Goal: Information Seeking & Learning: Learn about a topic

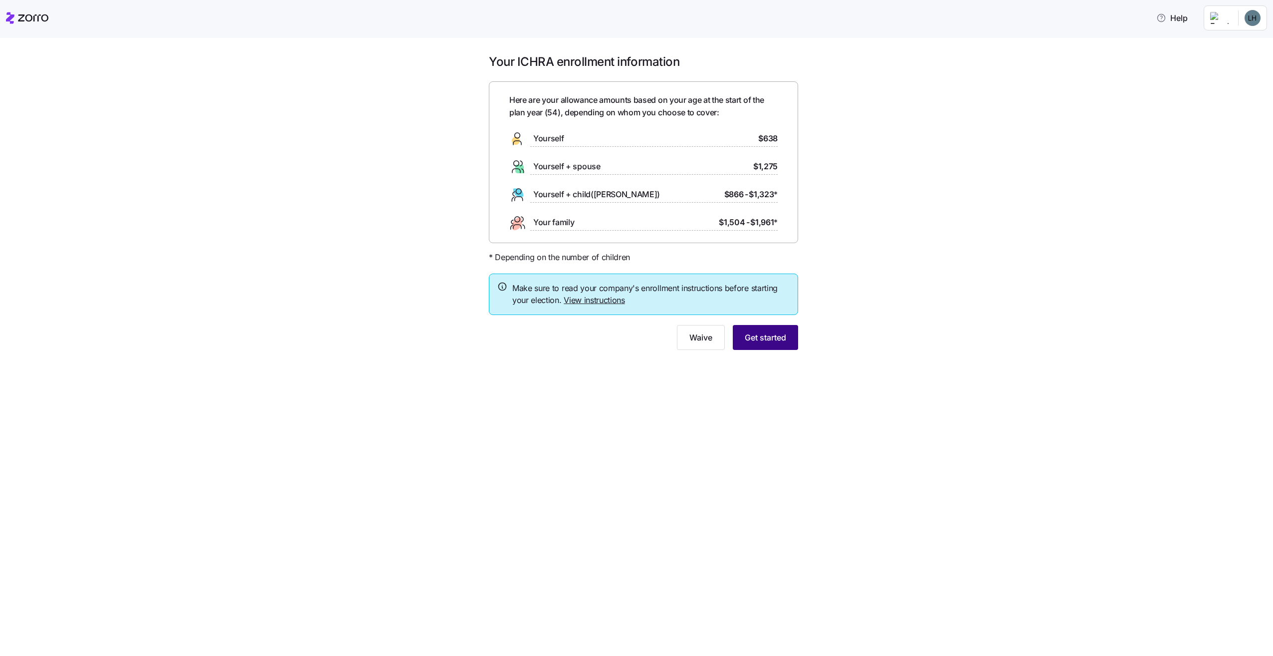
click at [765, 344] on button "Get started" at bounding box center [765, 337] width 65 height 25
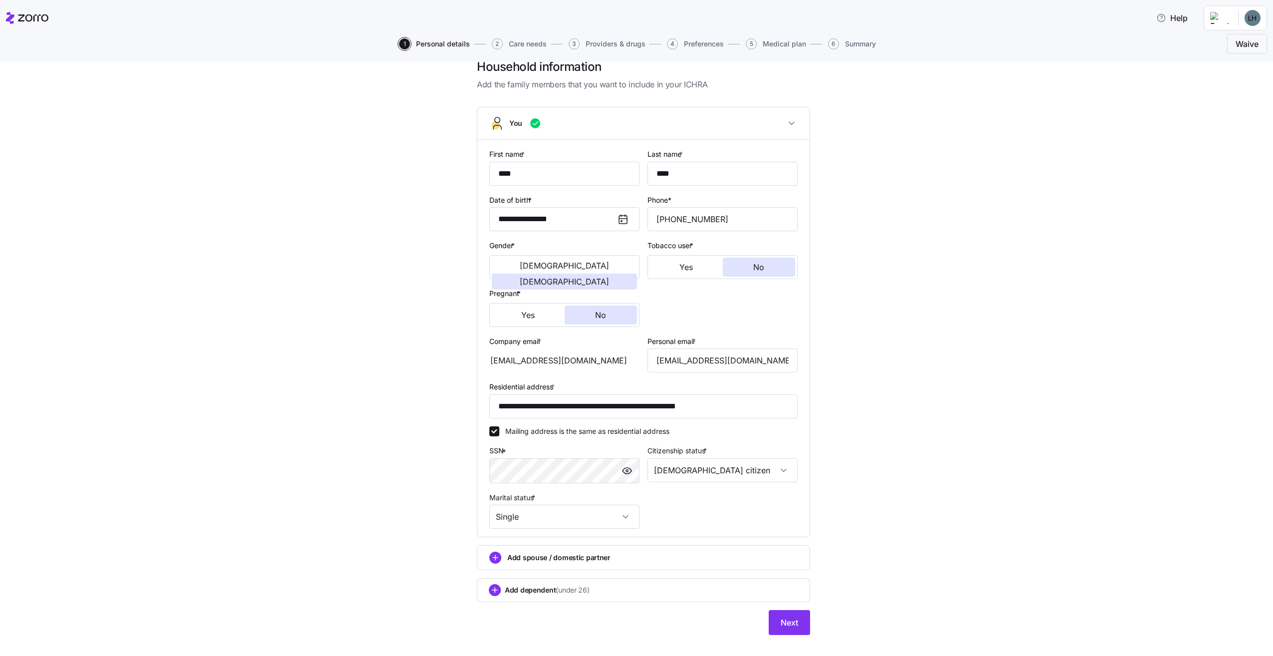
scroll to position [36, 0]
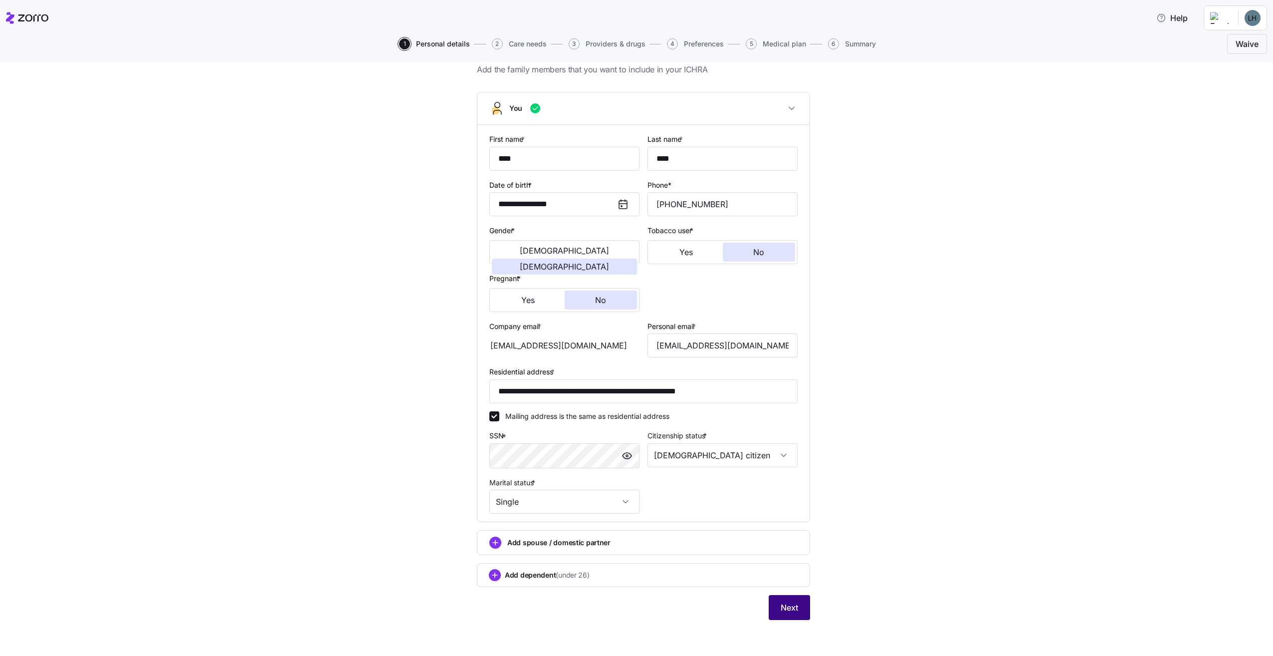
click at [797, 606] on button "Next" at bounding box center [789, 607] width 41 height 25
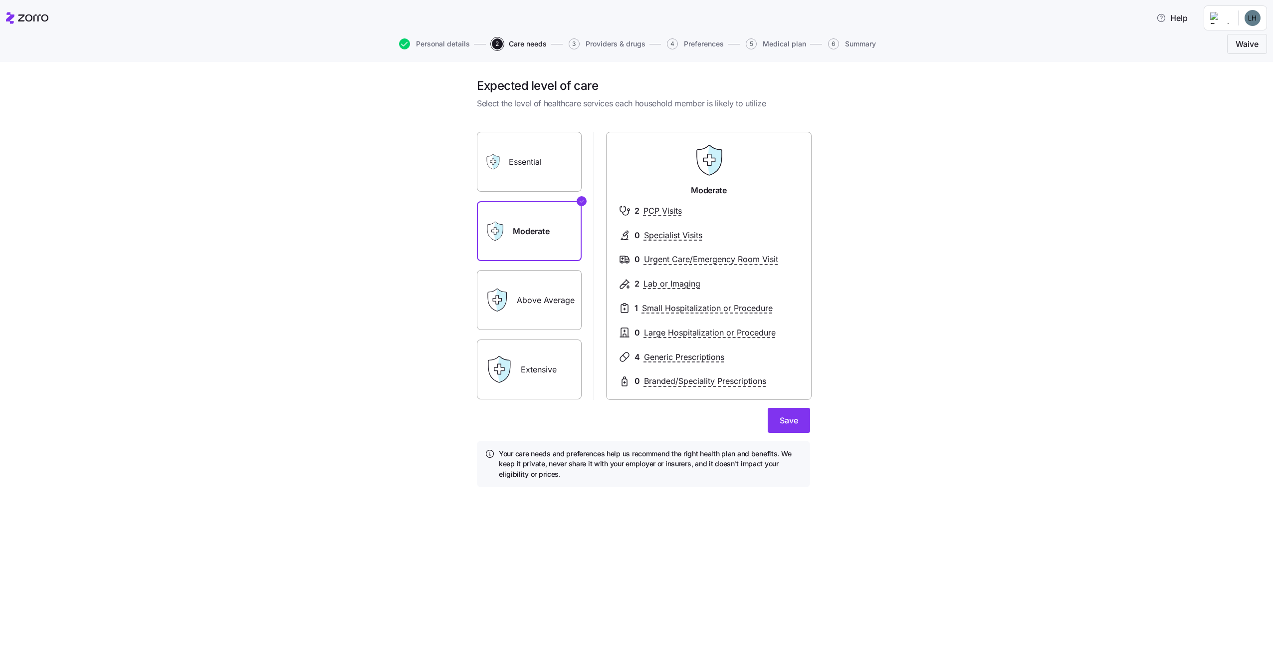
click at [547, 302] on label "Above Average" at bounding box center [529, 300] width 105 height 60
click at [0, 0] on input "Above Average" at bounding box center [0, 0] width 0 height 0
click at [796, 416] on span "Save" at bounding box center [789, 420] width 18 height 12
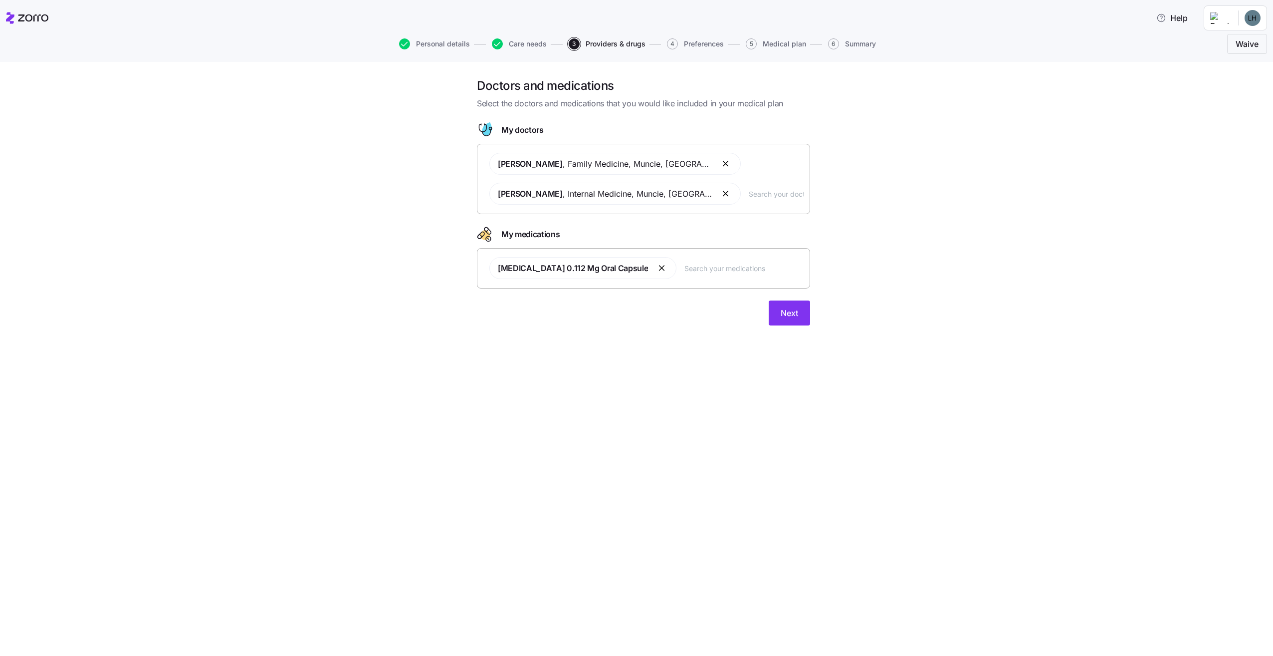
click at [720, 197] on button "button" at bounding box center [726, 194] width 12 height 12
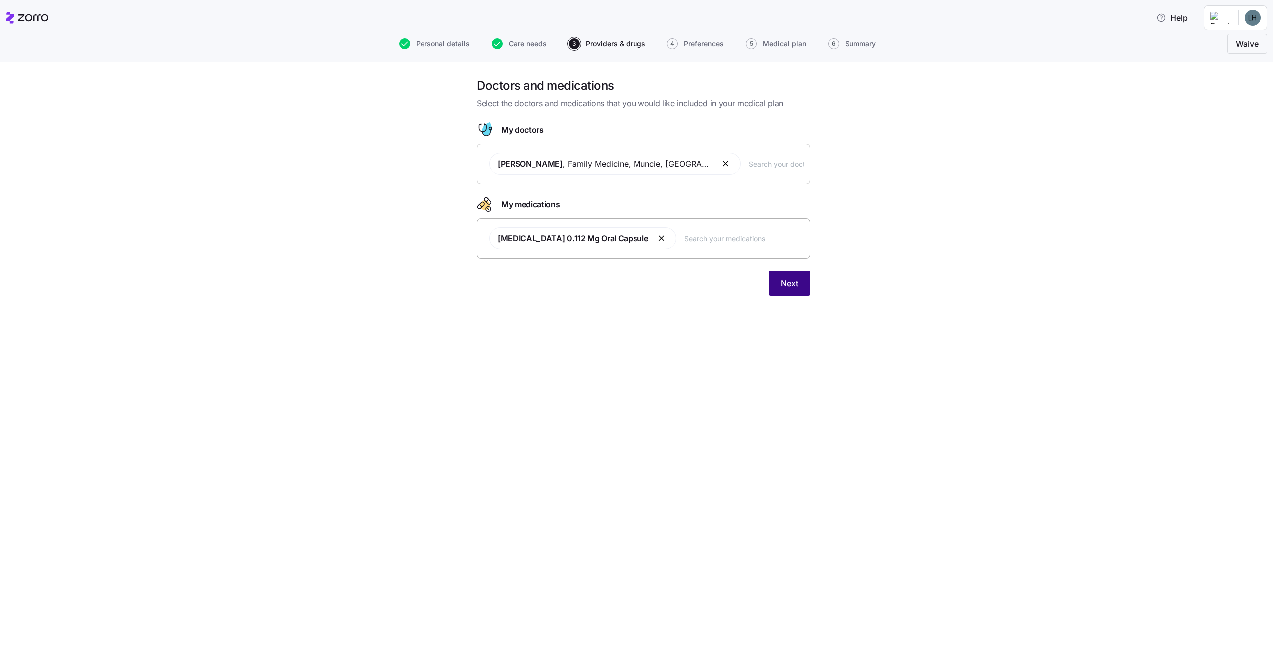
click at [785, 280] on span "Next" at bounding box center [789, 283] width 17 height 12
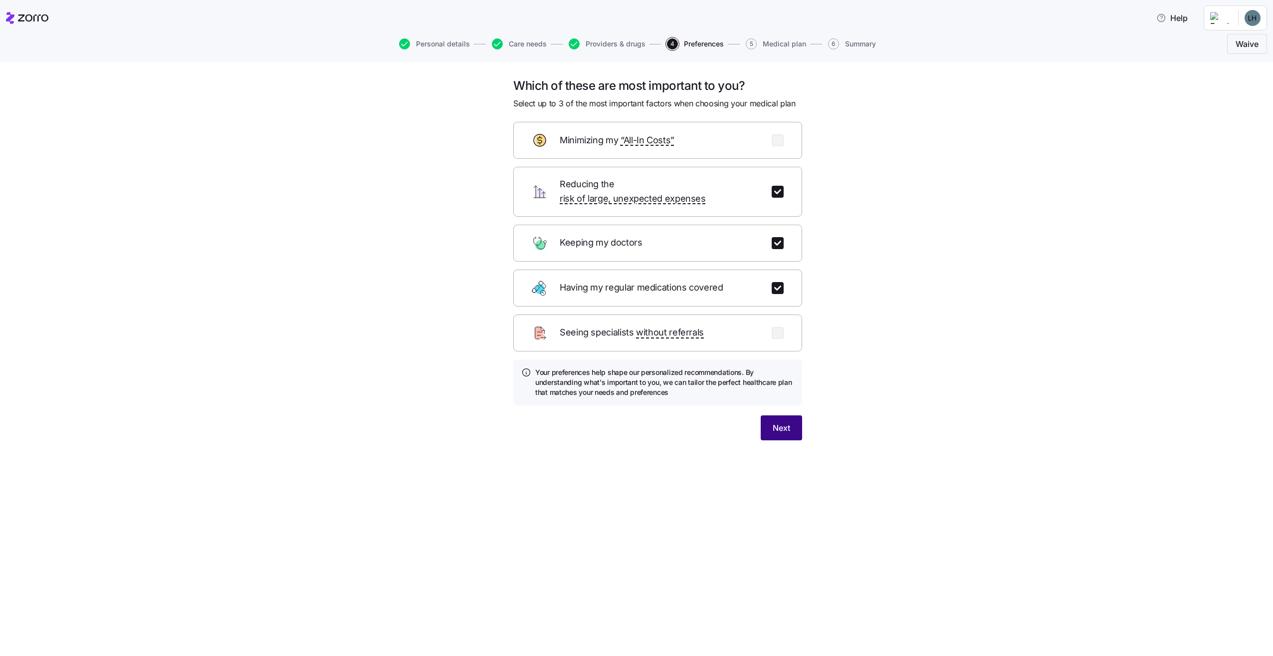
click at [791, 418] on button "Next" at bounding box center [781, 427] width 41 height 25
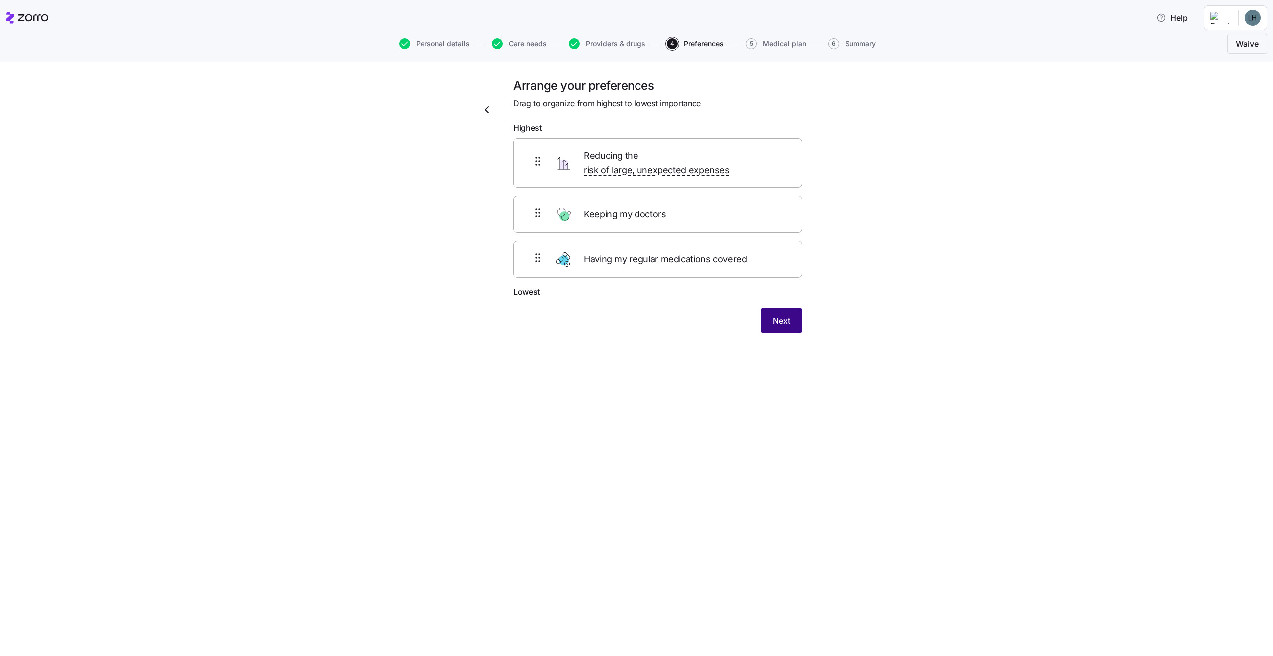
click at [786, 314] on span "Next" at bounding box center [781, 320] width 17 height 12
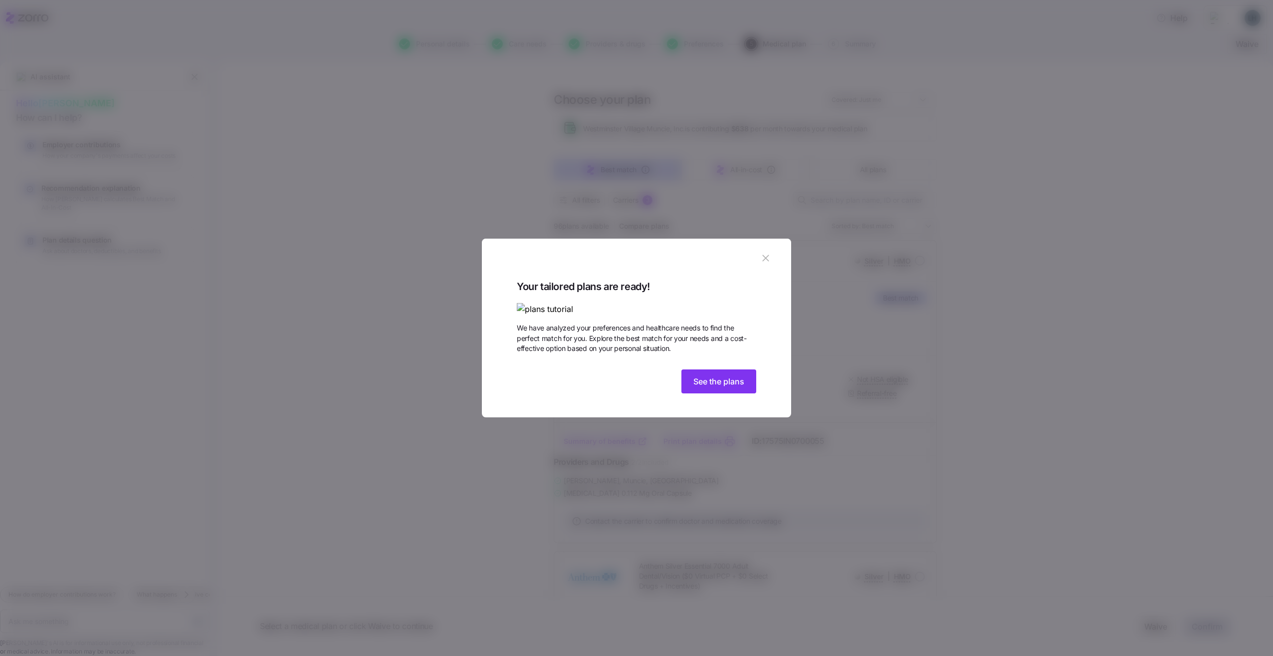
click at [697, 303] on img at bounding box center [636, 309] width 239 height 12
click at [699, 387] on span "See the plans" at bounding box center [718, 381] width 51 height 12
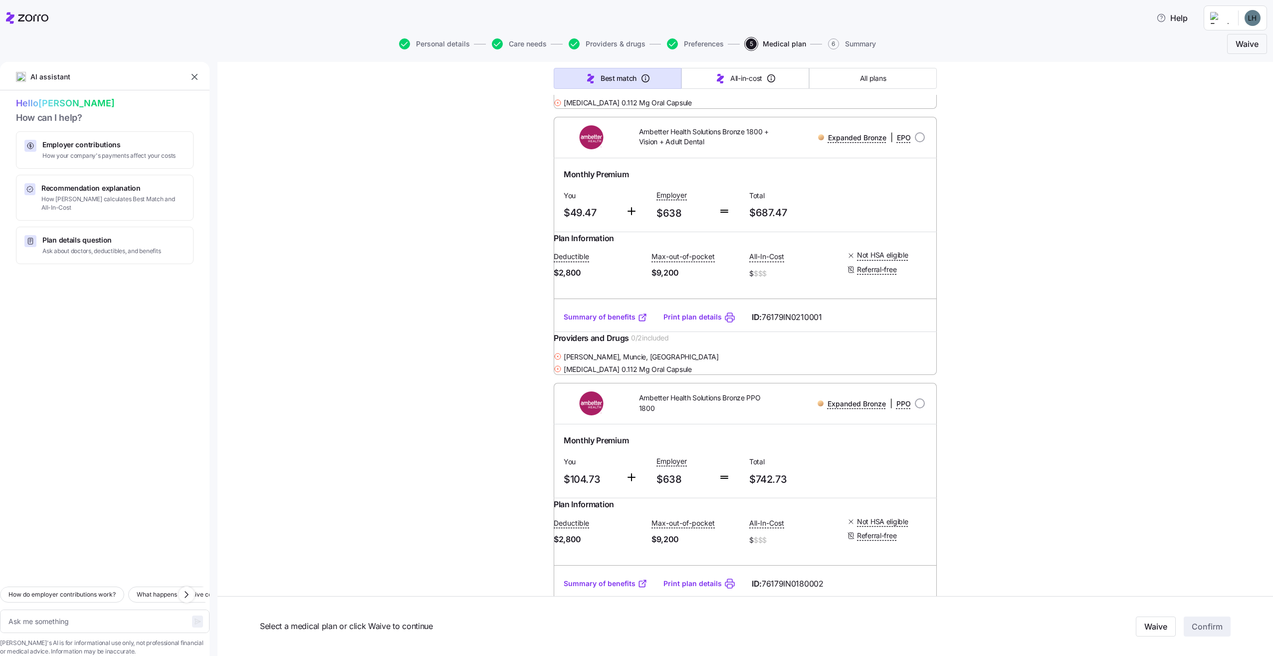
scroll to position [25742, 0]
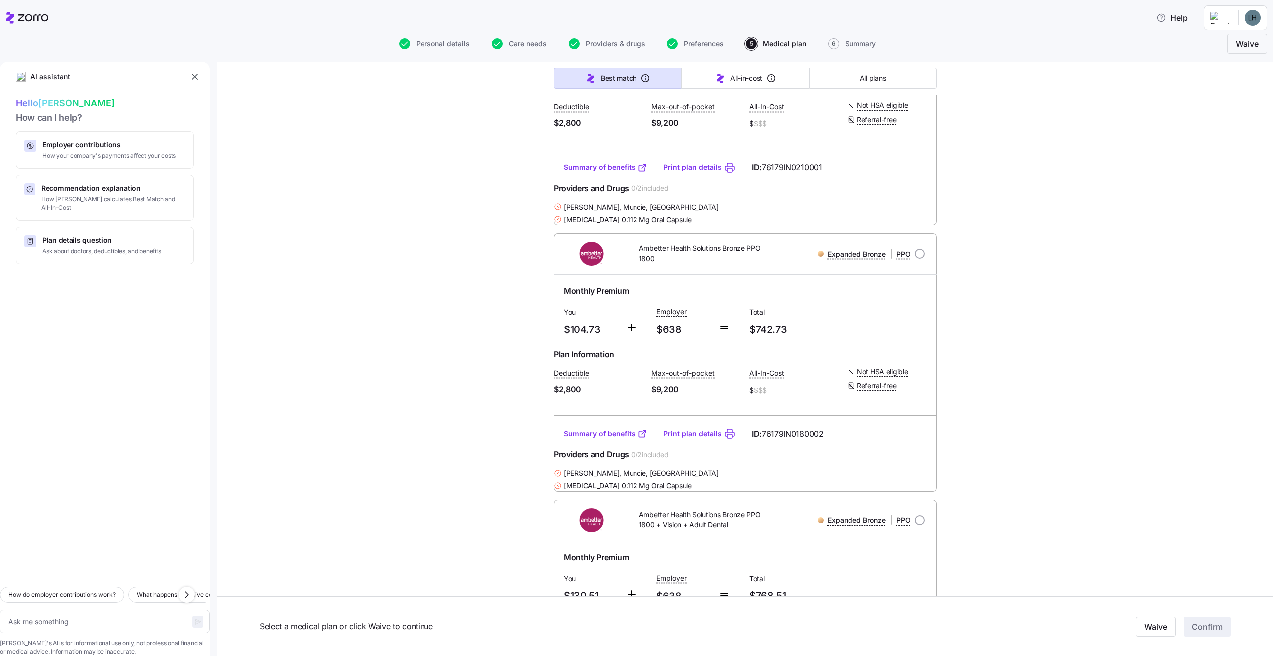
click at [254, 610] on div "Select a medical plan or click Waive to continue Waive Confirm" at bounding box center [746, 626] width 1056 height 60
click at [251, 604] on div "Select a medical plan or click Waive to continue Waive Confirm" at bounding box center [746, 626] width 1056 height 60
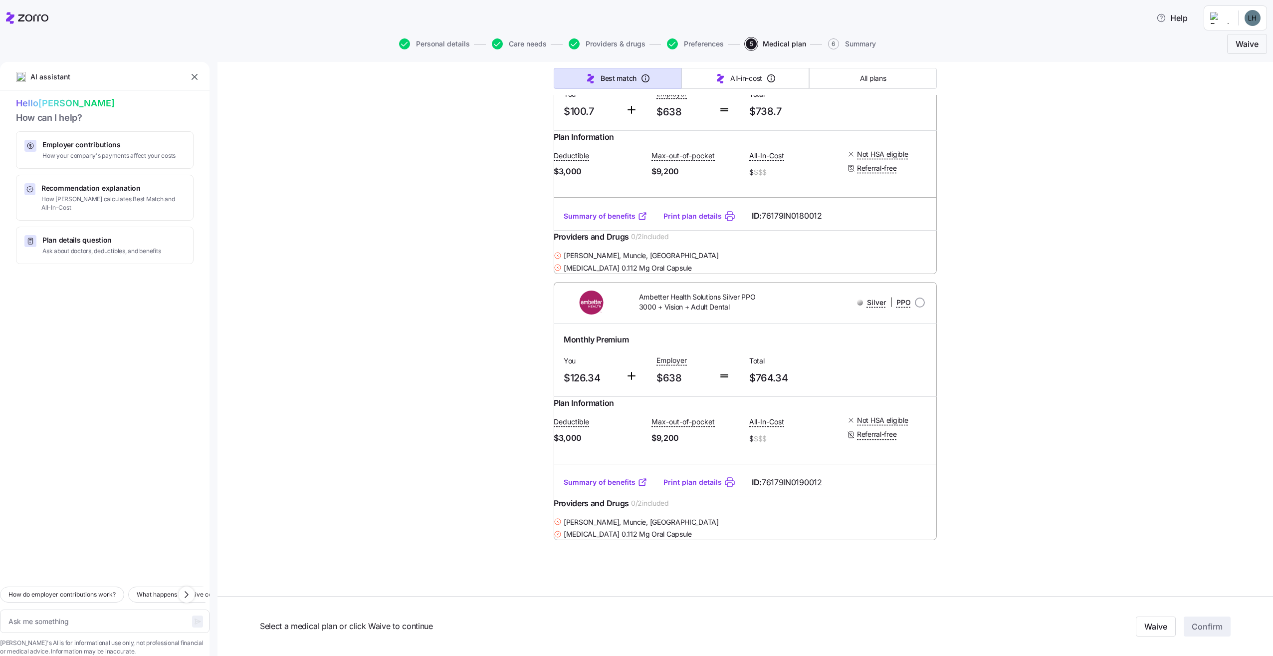
scroll to position [29074, 0]
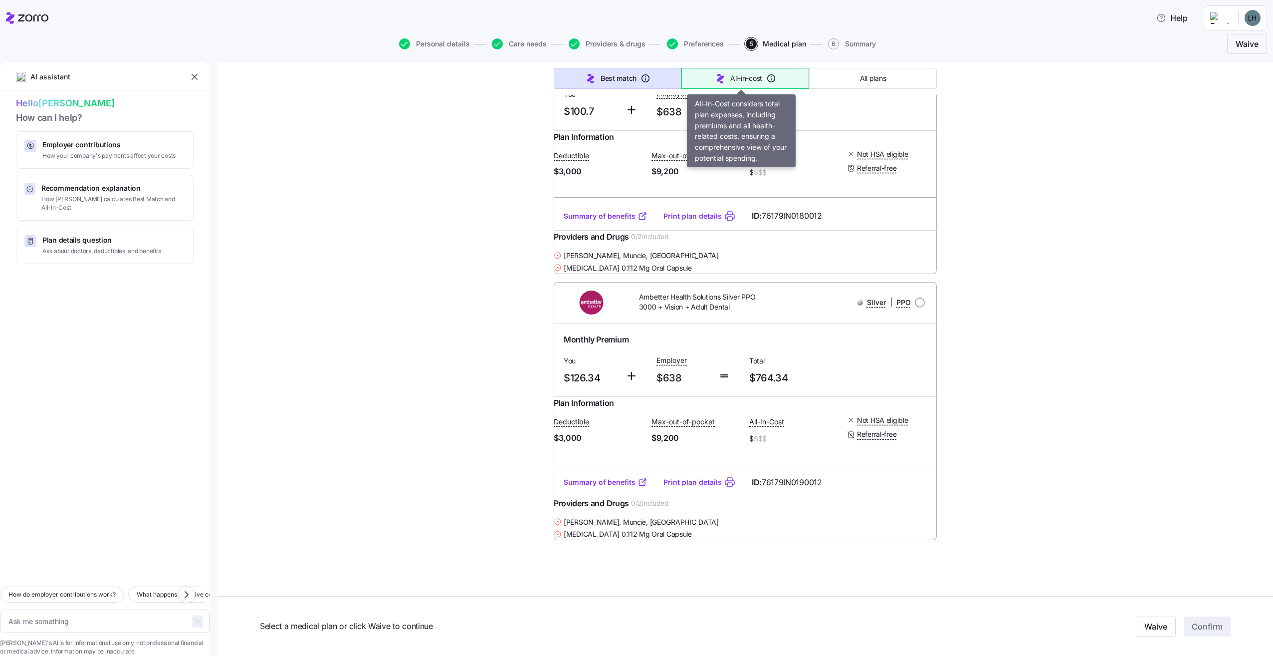
click at [704, 74] on button "All-in-cost" at bounding box center [745, 78] width 128 height 21
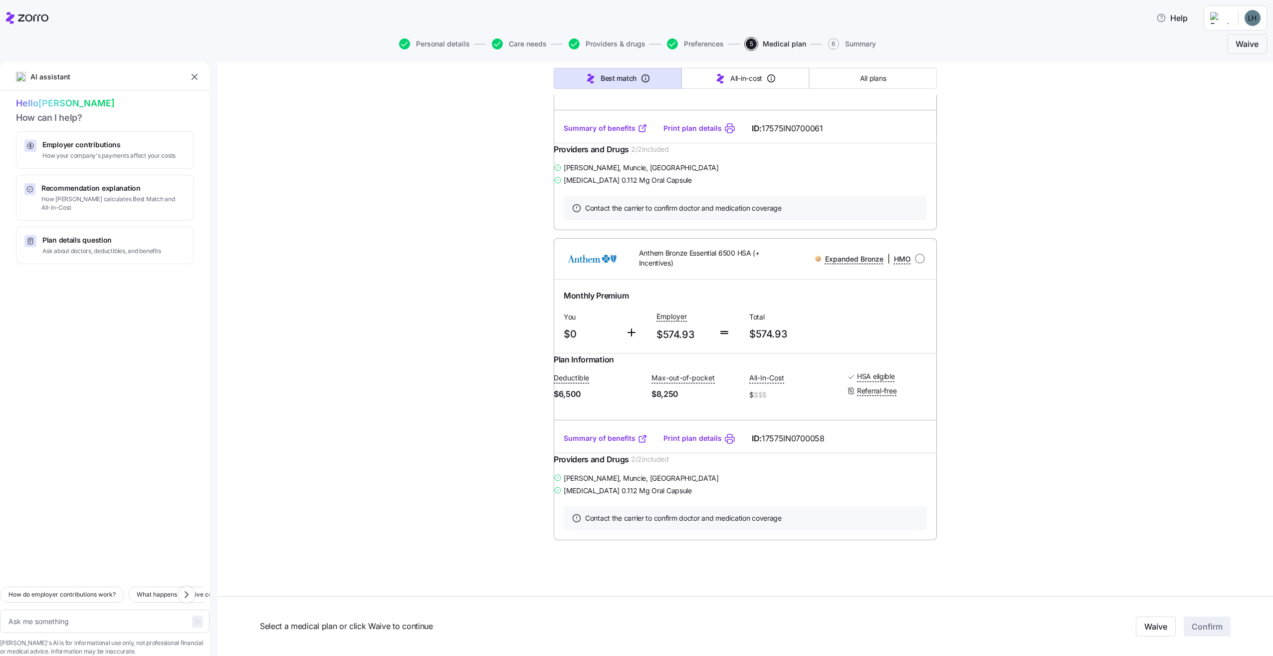
scroll to position [336, 0]
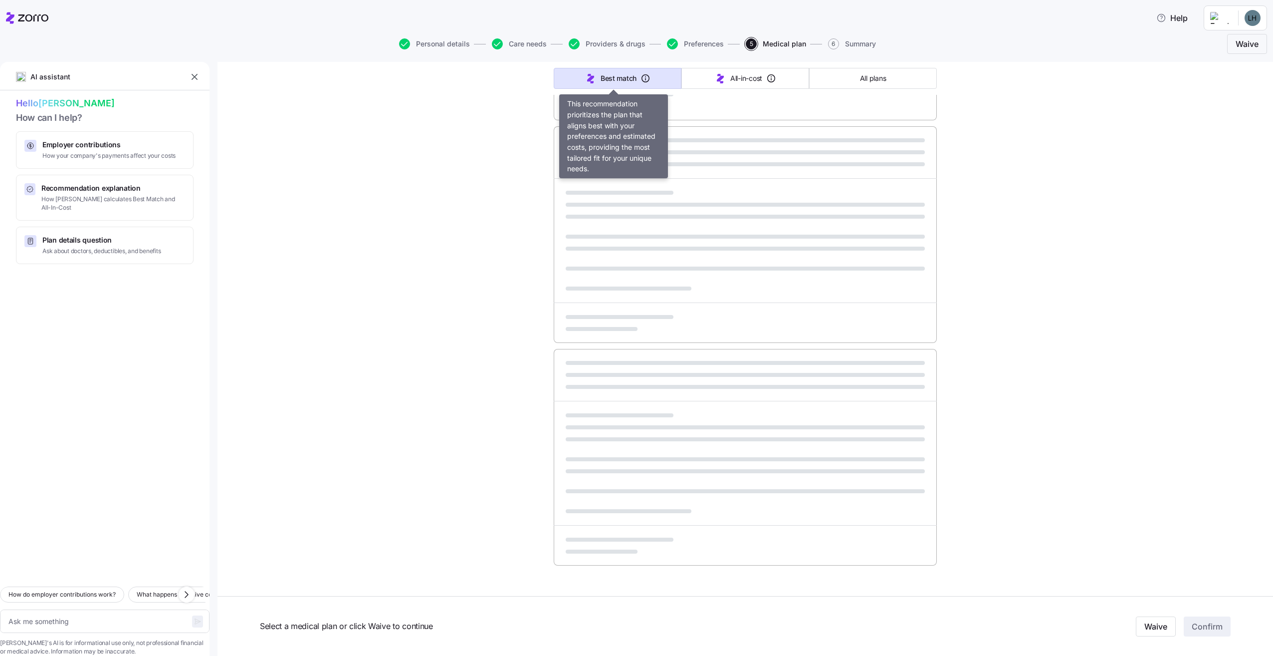
click at [658, 77] on button "Best match" at bounding box center [618, 78] width 128 height 21
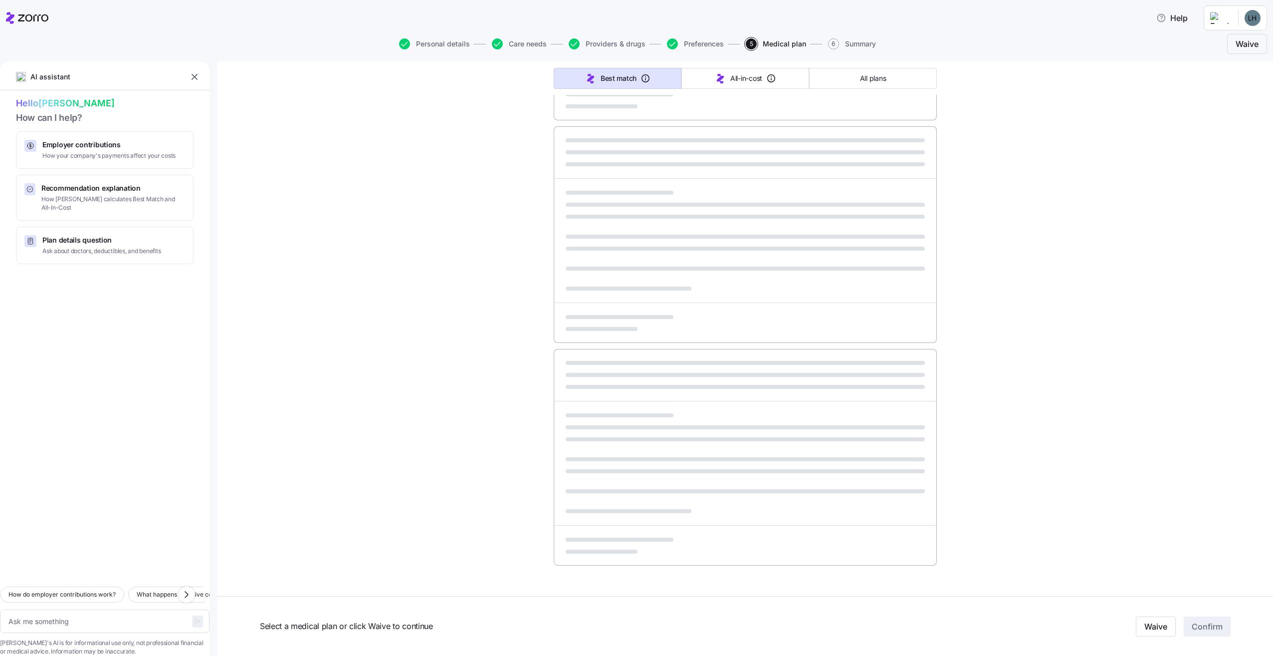
type textarea "x"
type input "Sorted by: All-in-cost"
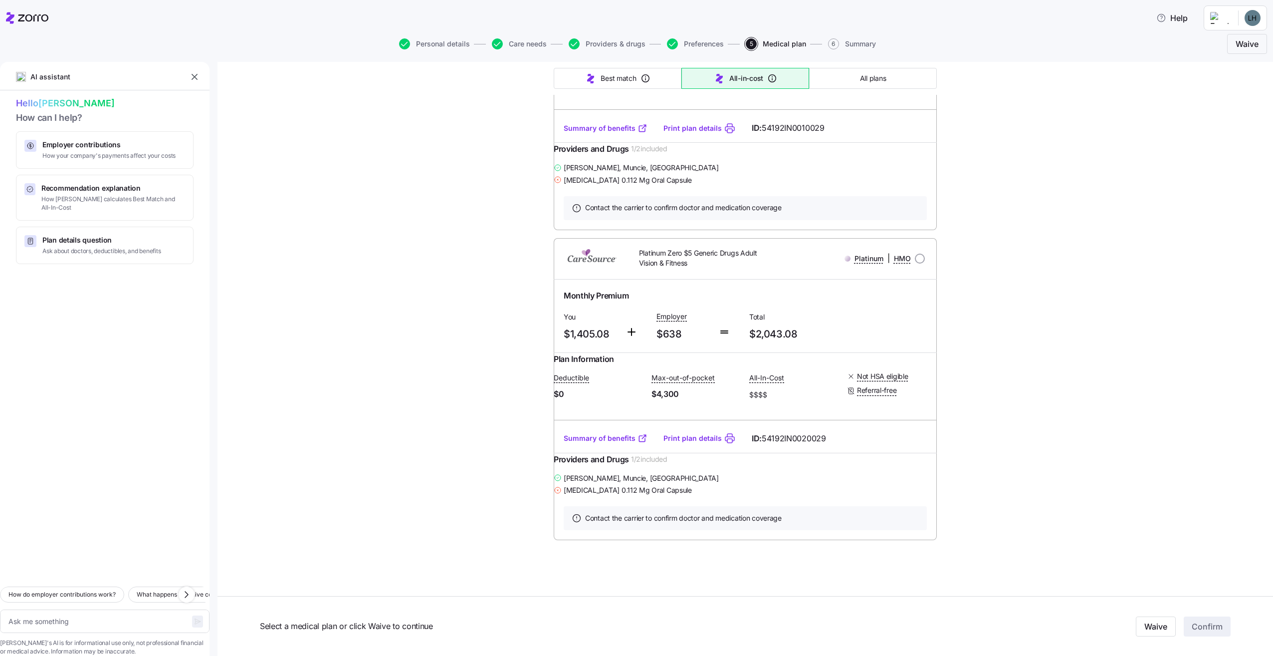
scroll to position [29823, 0]
click at [885, 76] on button "All plans" at bounding box center [873, 78] width 128 height 21
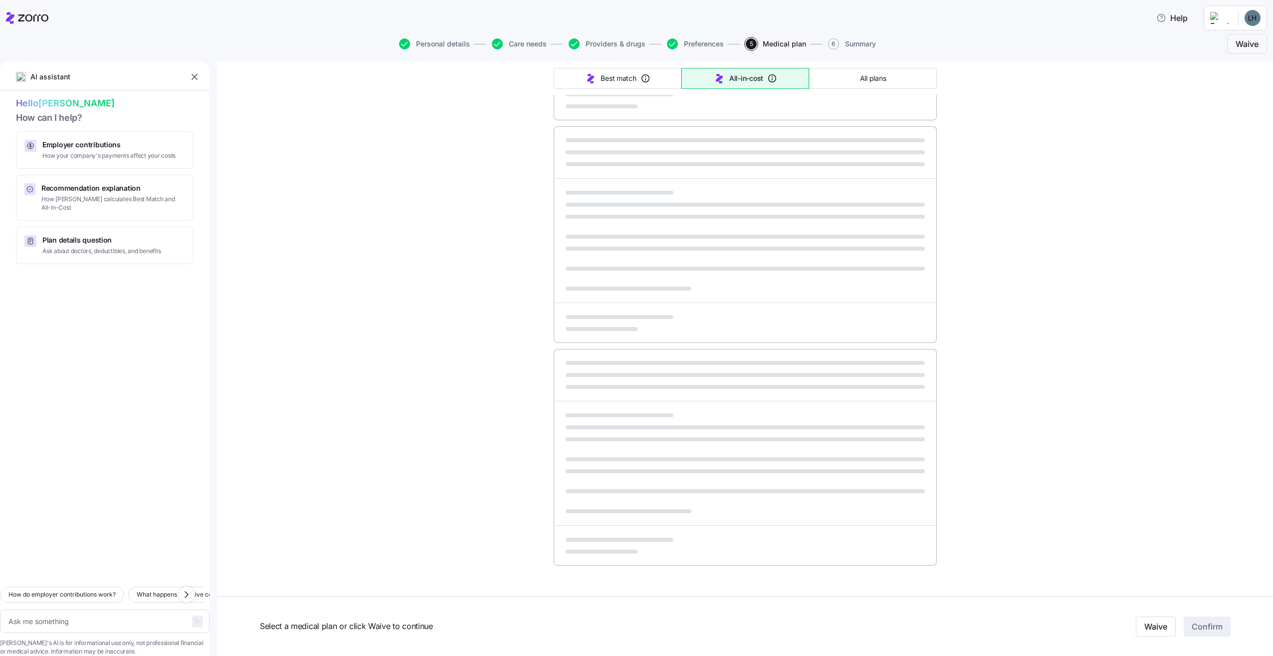
type textarea "x"
type input "Sorted by: Premium"
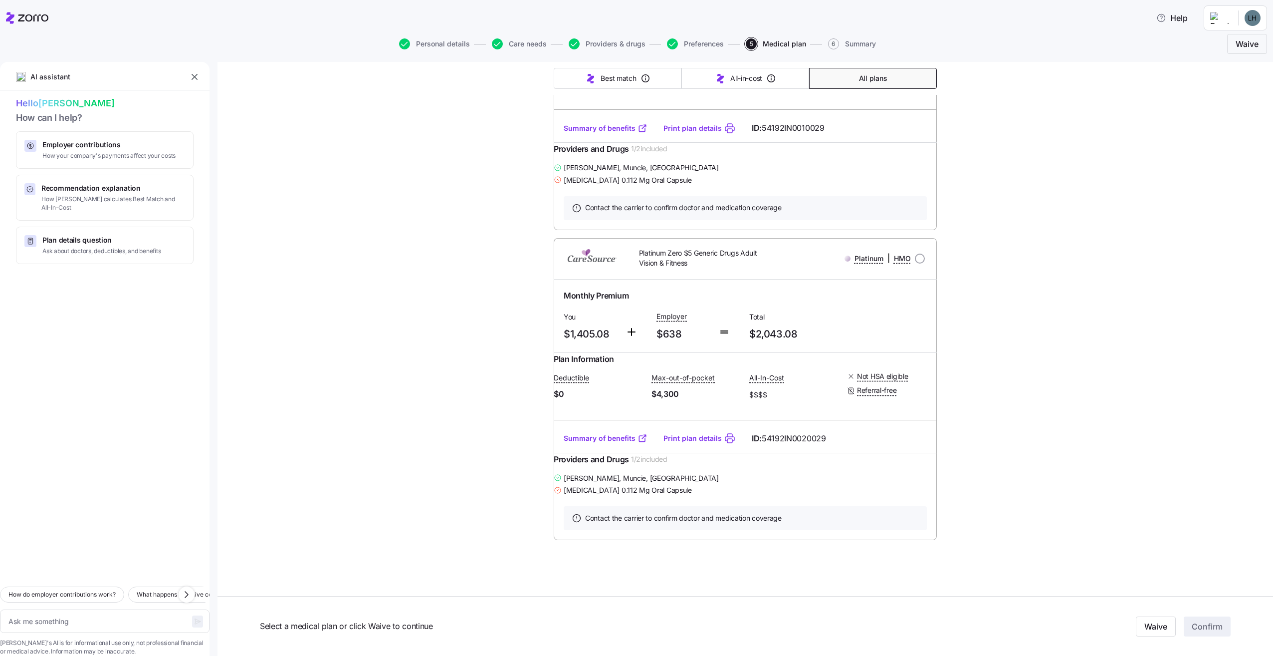
scroll to position [29623, 0]
click at [672, 41] on icon "button" at bounding box center [672, 43] width 11 height 11
type textarea "x"
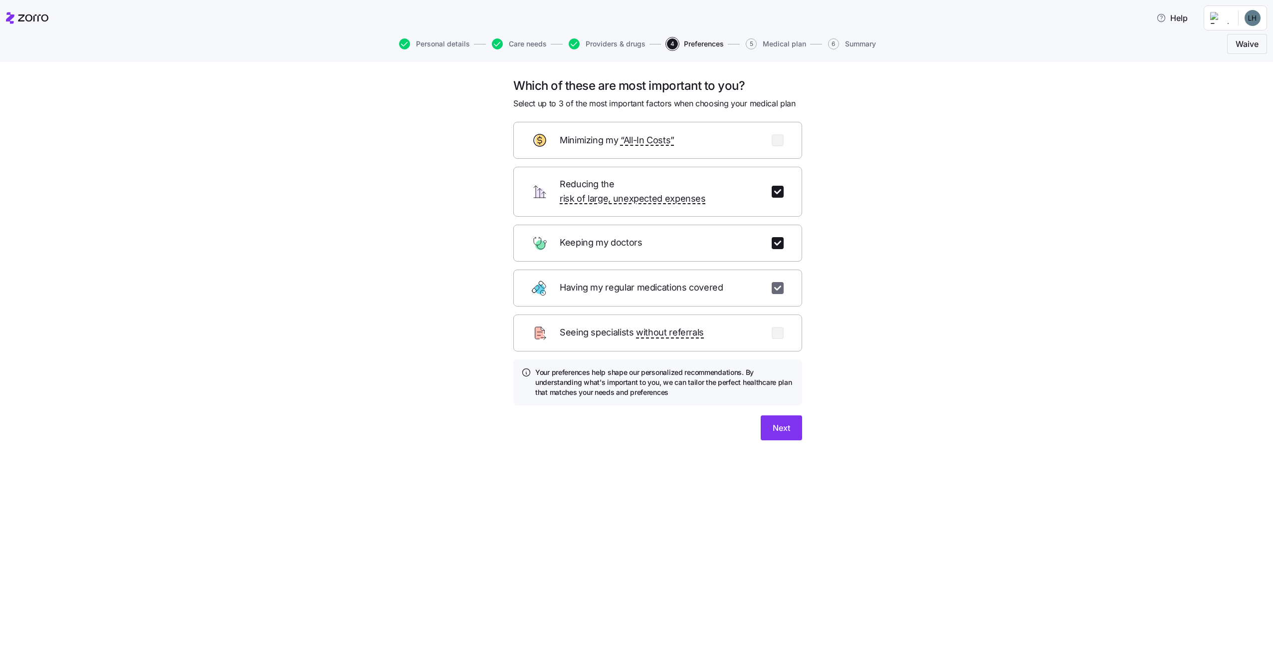
click at [780, 282] on input "checkbox" at bounding box center [778, 288] width 12 height 12
checkbox input "false"
click at [783, 143] on input "checkbox" at bounding box center [778, 140] width 12 height 12
checkbox input "true"
click at [778, 415] on button "Next" at bounding box center [781, 427] width 41 height 25
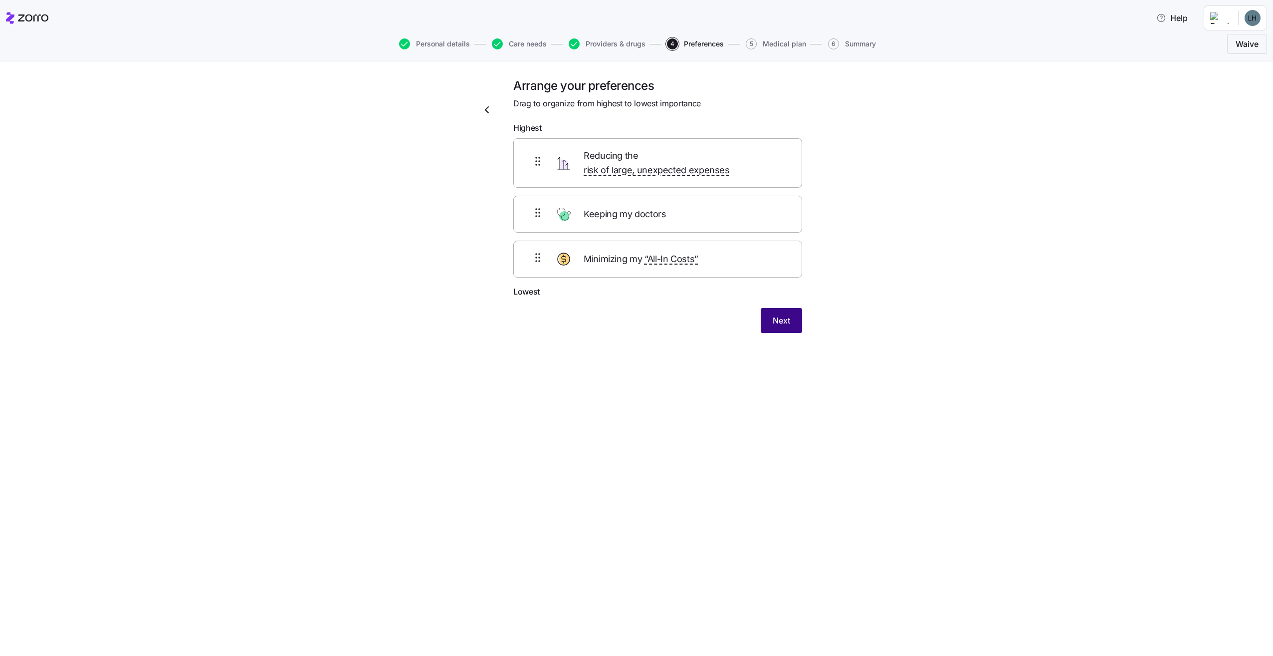
click at [792, 313] on button "Next" at bounding box center [781, 320] width 41 height 25
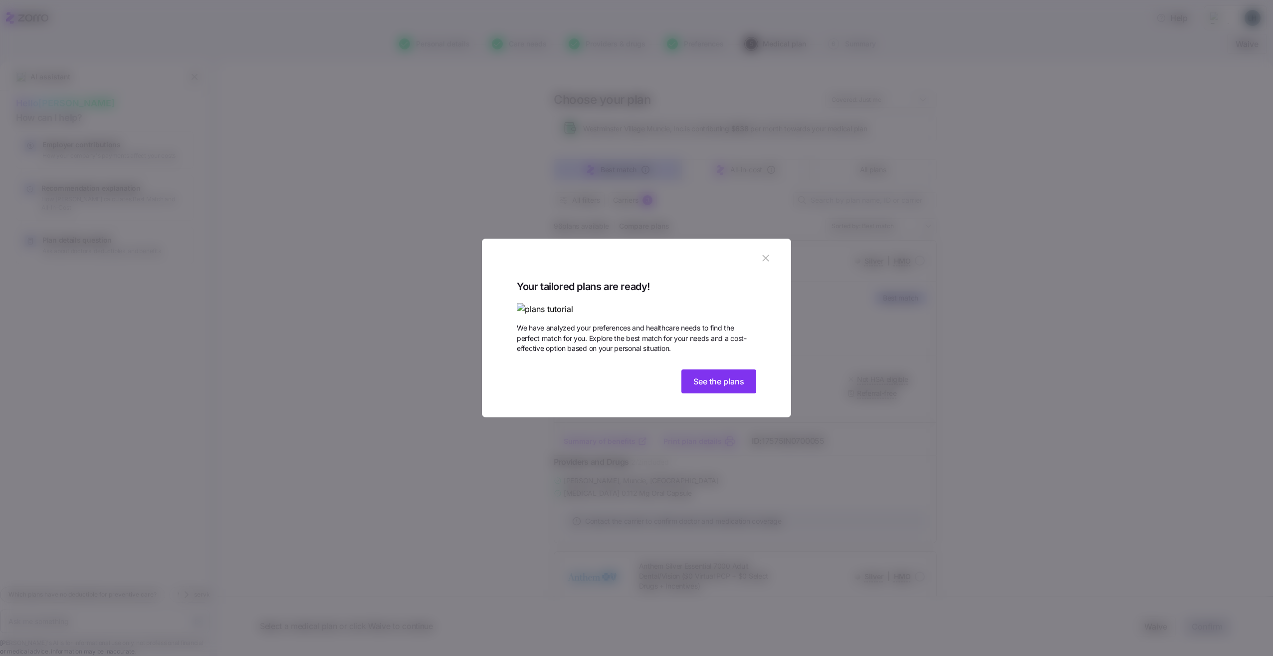
click at [691, 303] on img at bounding box center [636, 309] width 239 height 12
click at [696, 303] on img at bounding box center [636, 309] width 239 height 12
click at [726, 387] on span "See the plans" at bounding box center [718, 381] width 51 height 12
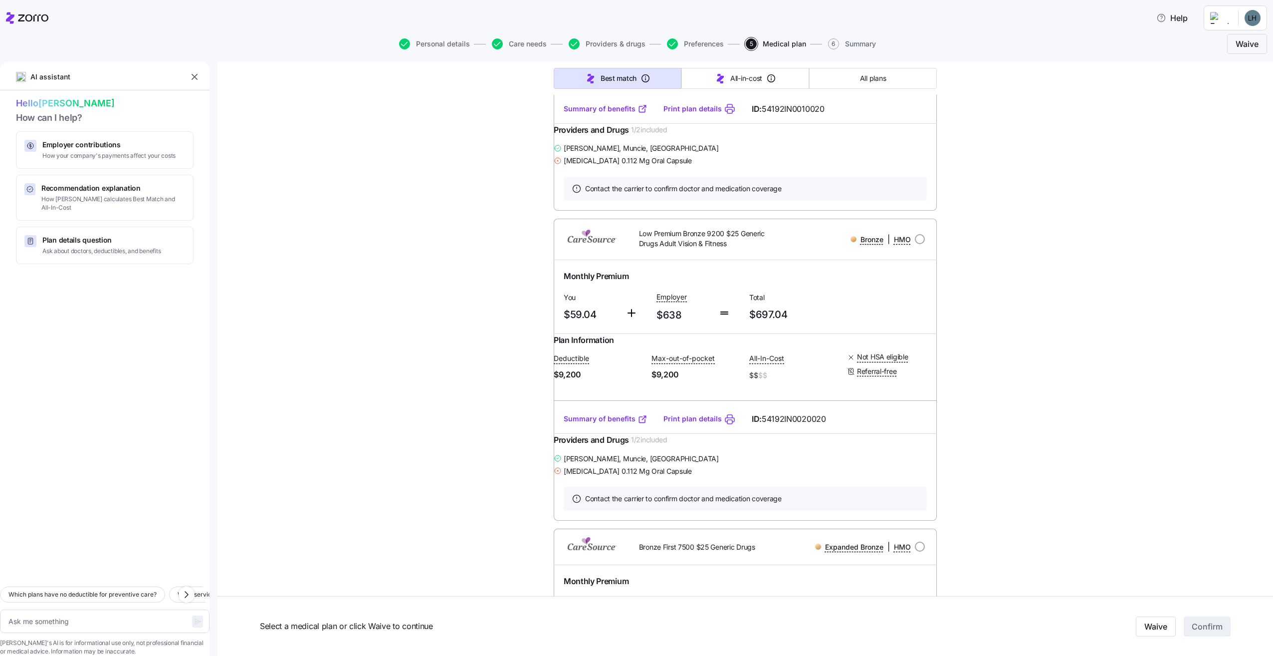
scroll to position [3791, 0]
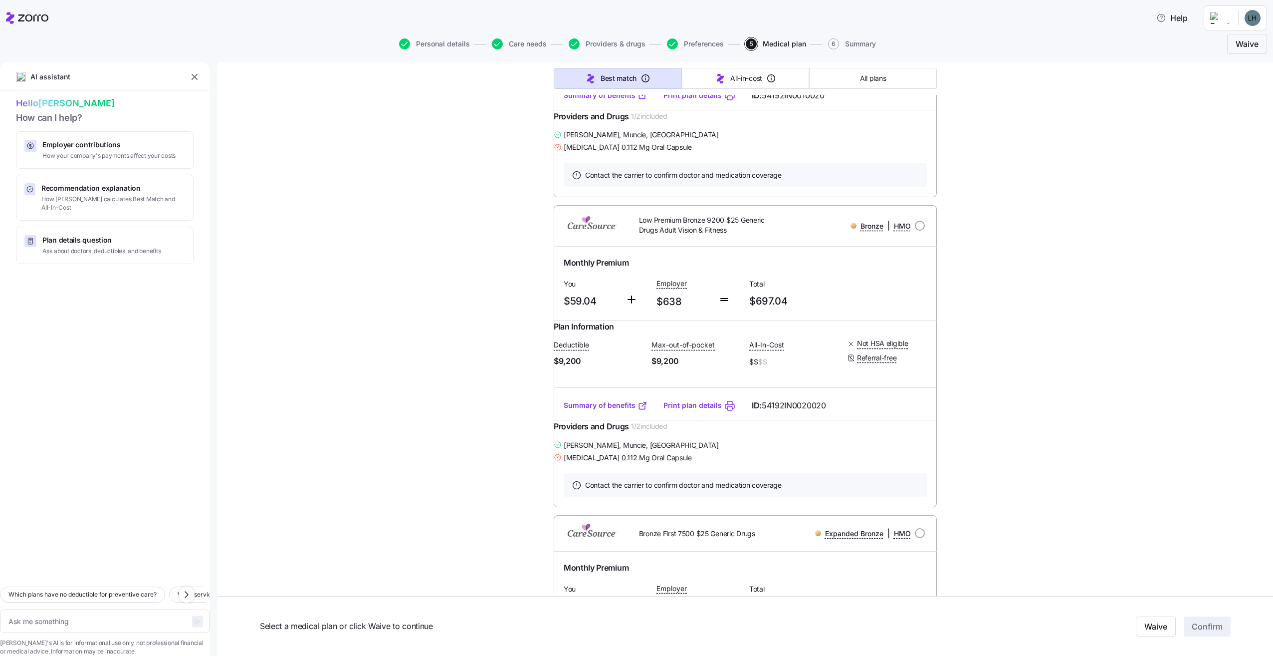
click at [613, 100] on link "Summary of benefits" at bounding box center [606, 95] width 84 height 10
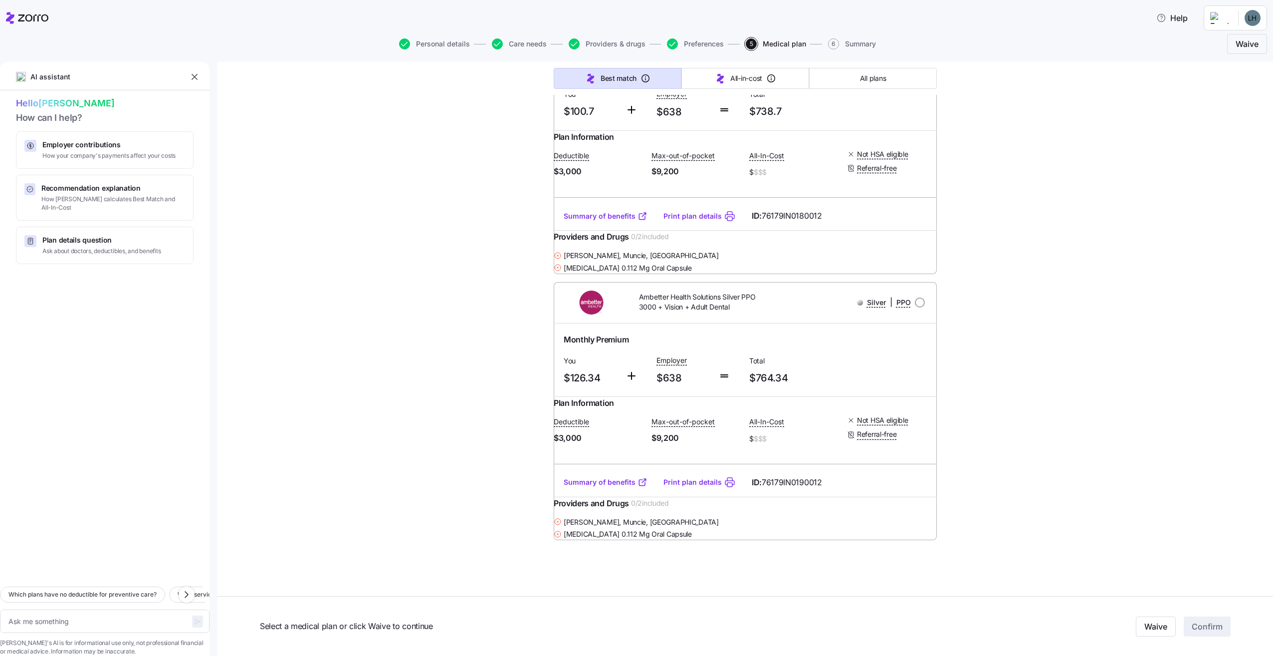
scroll to position [29823, 0]
click at [708, 81] on button "All-in-cost" at bounding box center [745, 78] width 128 height 21
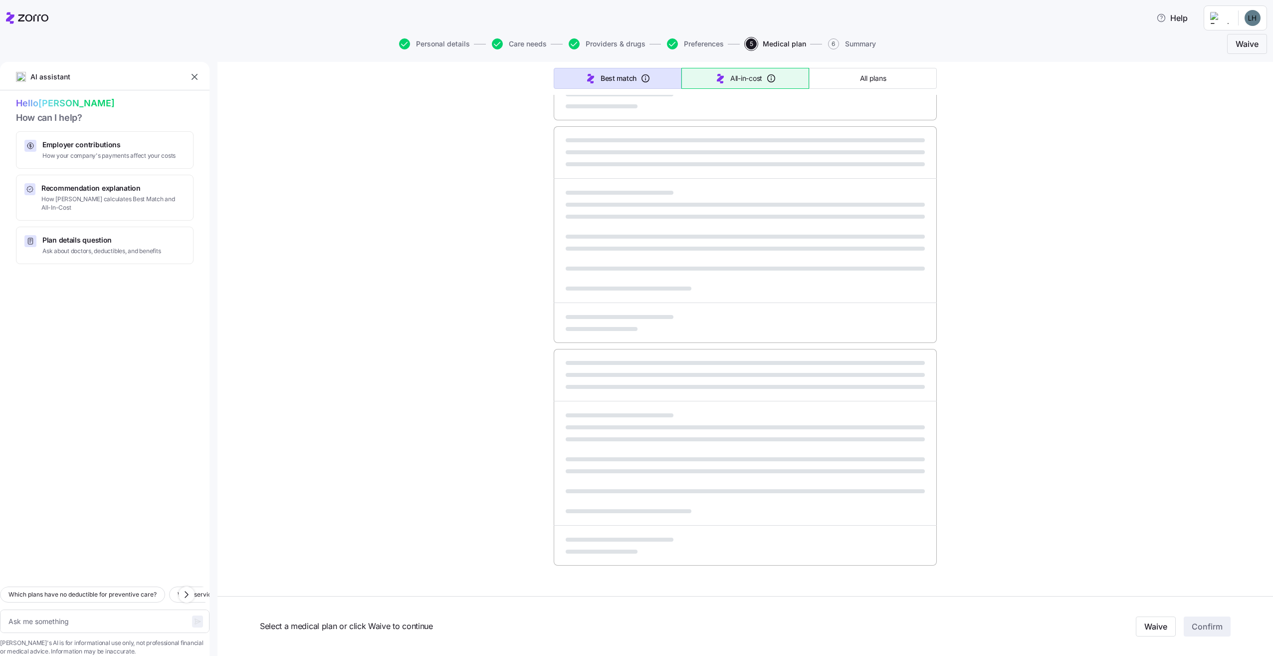
type textarea "x"
type input "Sorted by: All-in-cost"
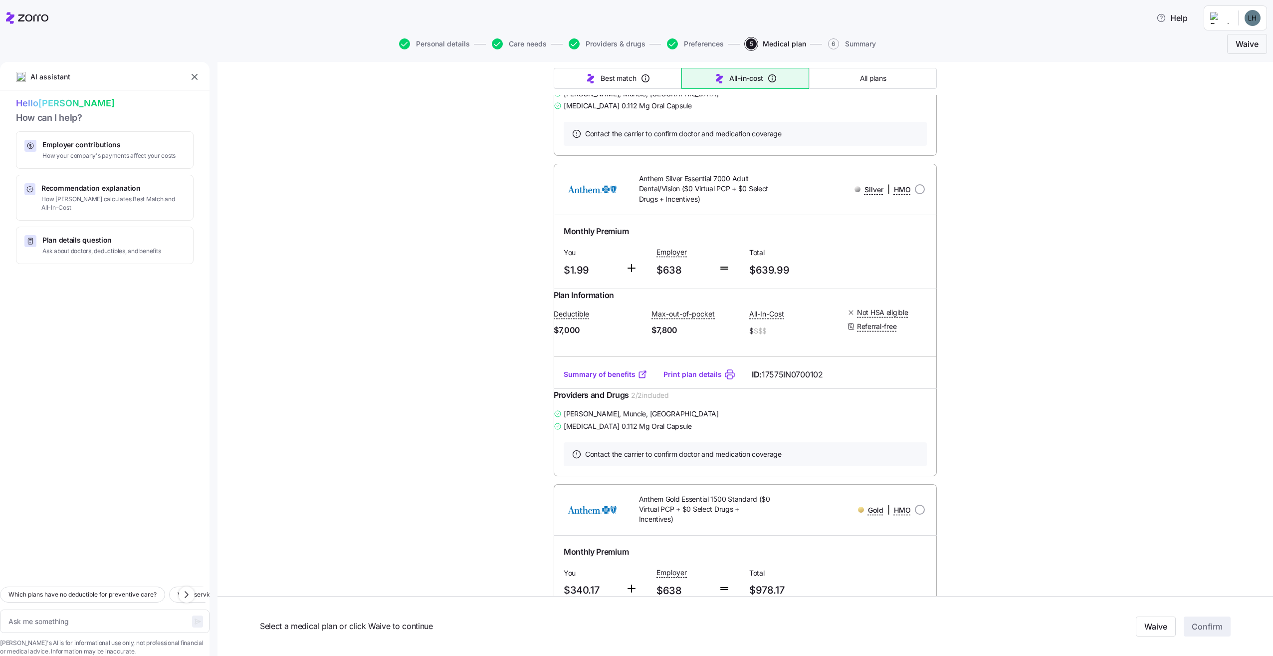
scroll to position [15530, 0]
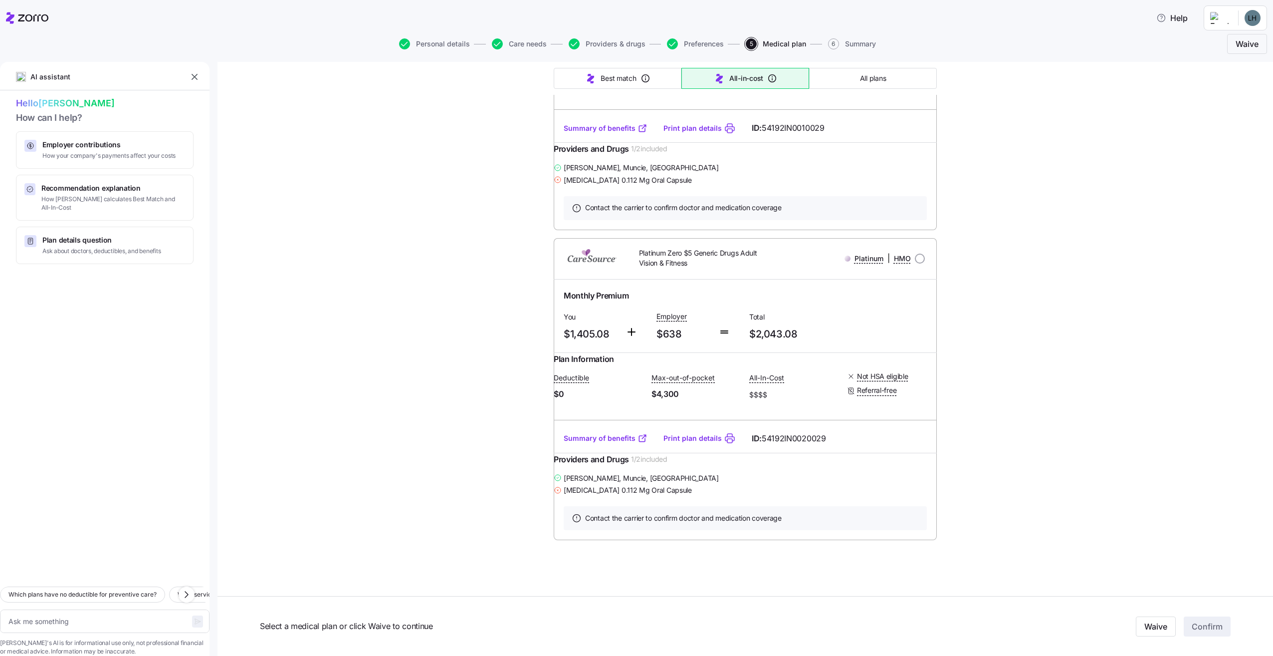
scroll to position [29274, 0]
click at [672, 40] on icon "button" at bounding box center [672, 43] width 11 height 11
click at [669, 45] on icon "button" at bounding box center [672, 44] width 6 height 4
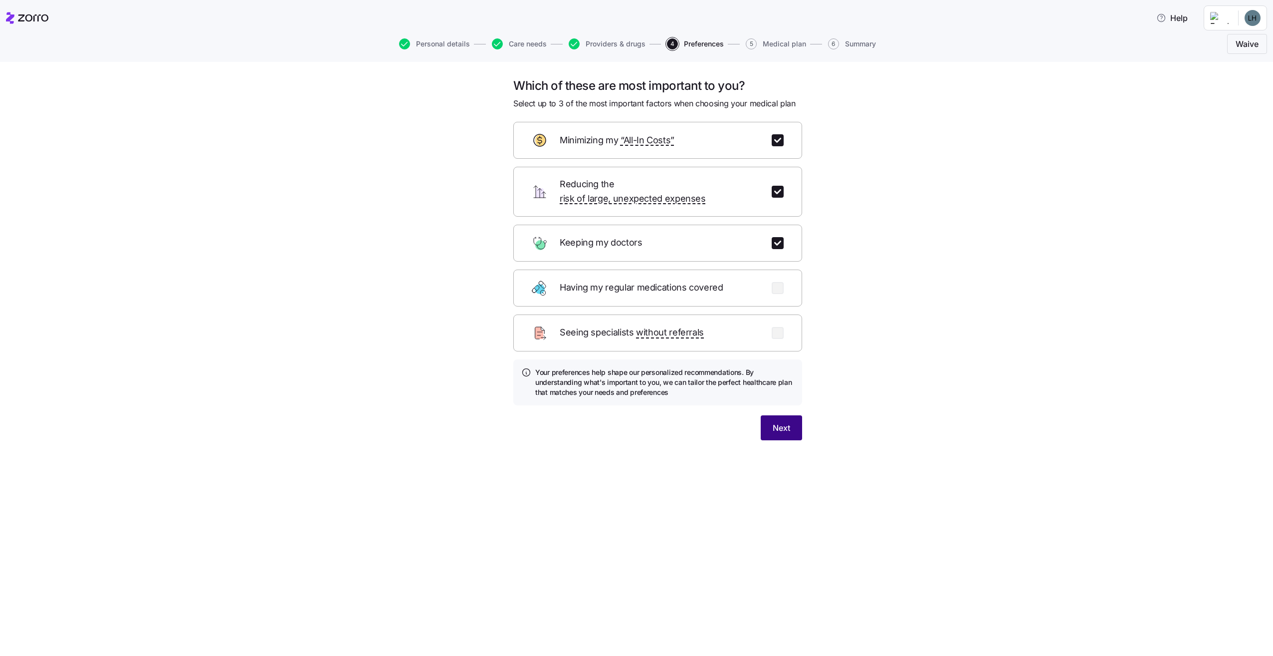
drag, startPoint x: 787, startPoint y: 410, endPoint x: 792, endPoint y: 411, distance: 5.6
click at [792, 415] on button "Next" at bounding box center [781, 427] width 41 height 25
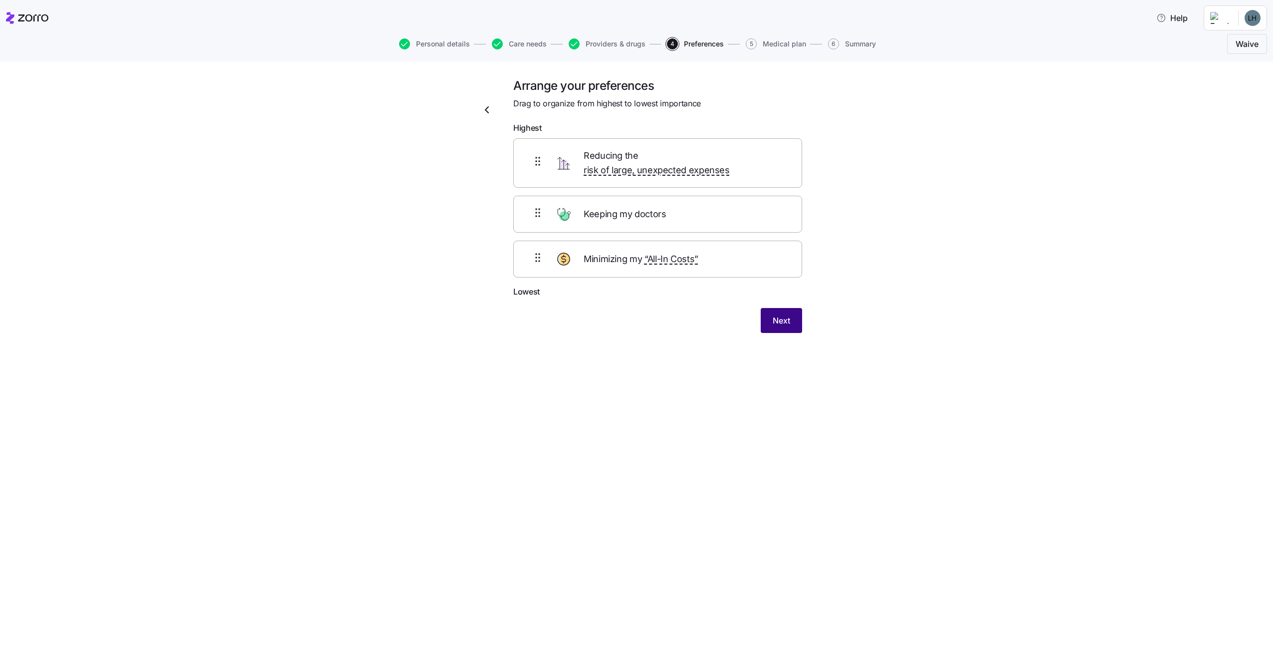
drag, startPoint x: 782, startPoint y: 310, endPoint x: 787, endPoint y: 284, distance: 26.9
click at [786, 314] on span "Next" at bounding box center [781, 320] width 17 height 12
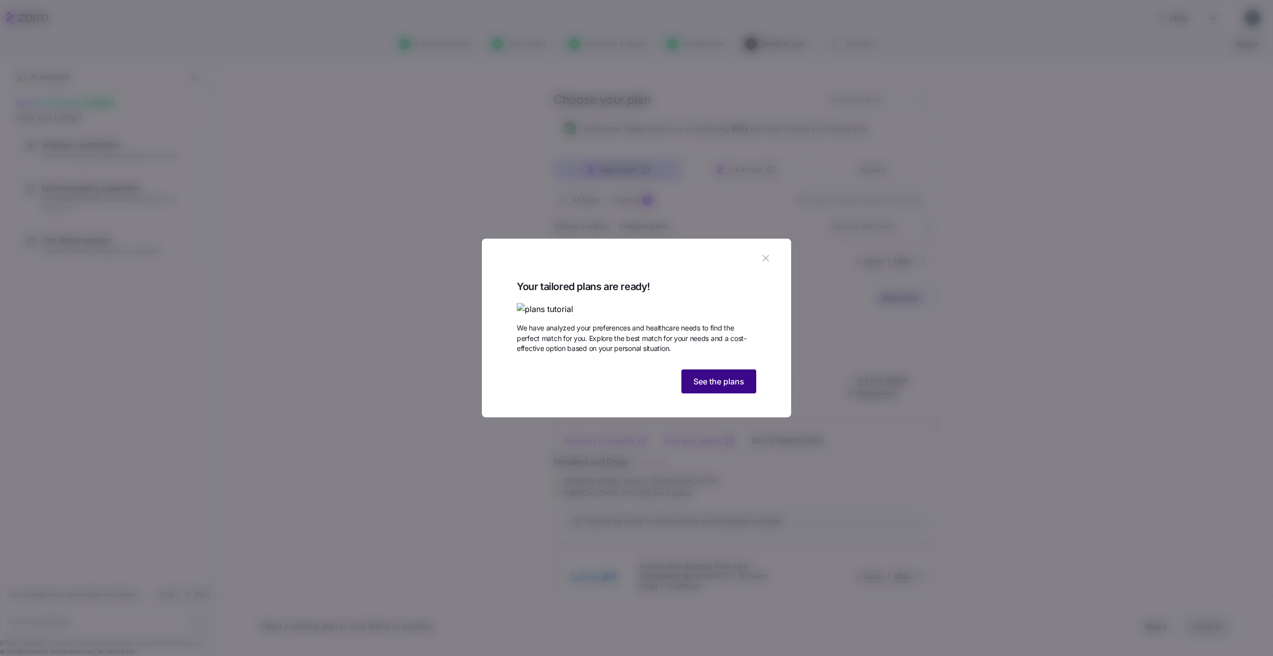
click at [734, 387] on span "See the plans" at bounding box center [718, 381] width 51 height 12
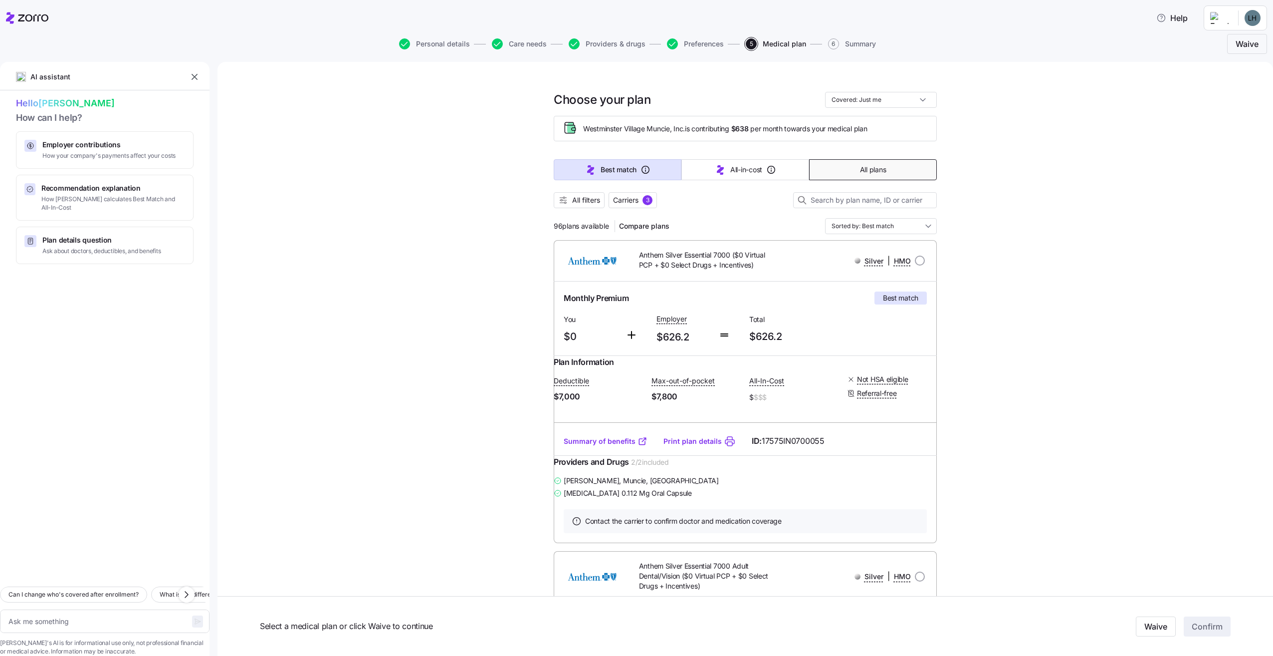
click at [882, 168] on span "All plans" at bounding box center [873, 170] width 26 height 10
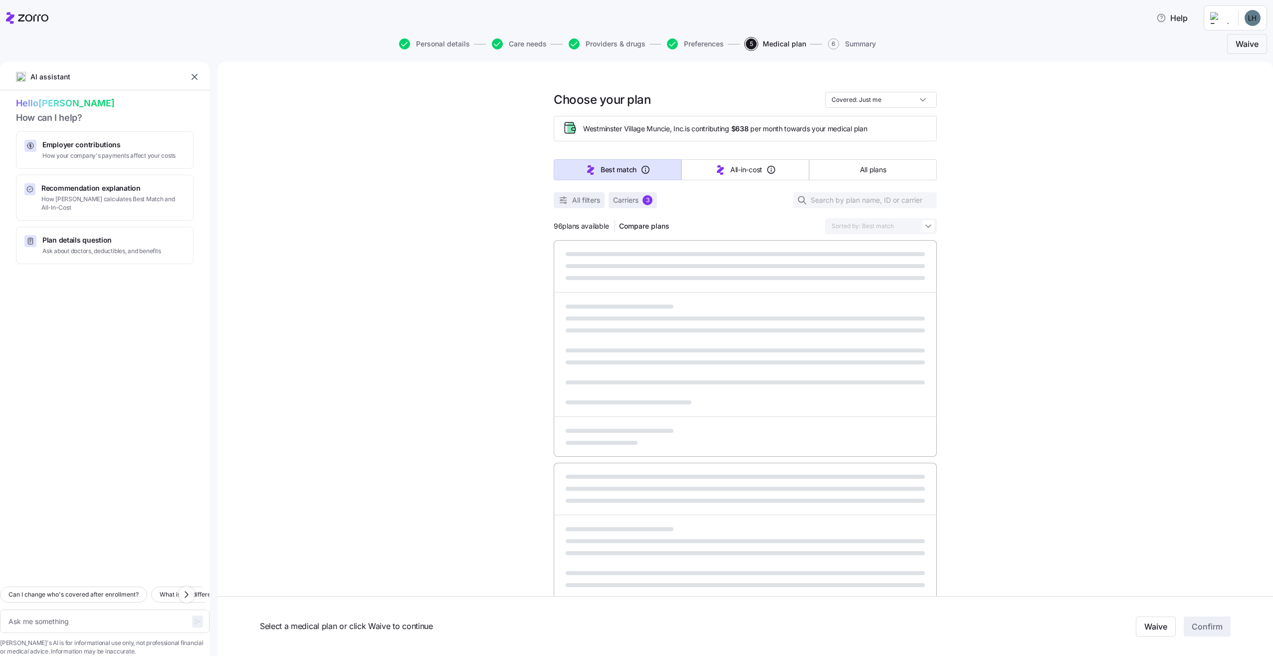
type textarea "x"
type input "Sorted by: Premium"
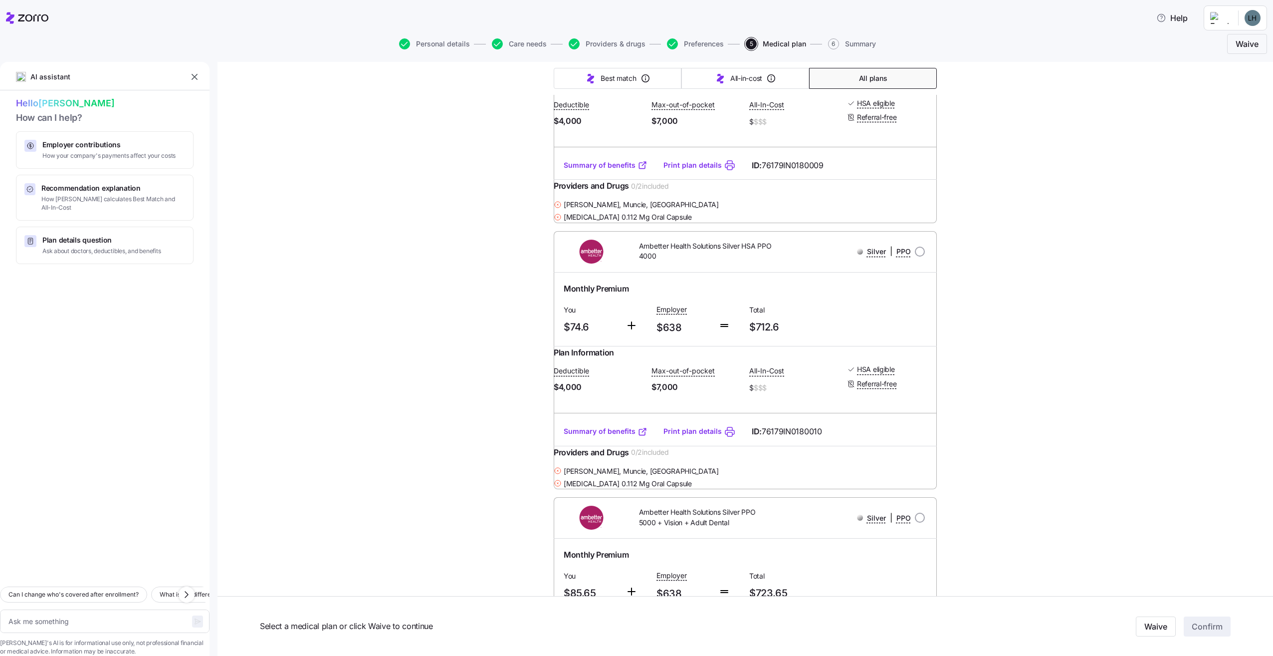
scroll to position [12871, 0]
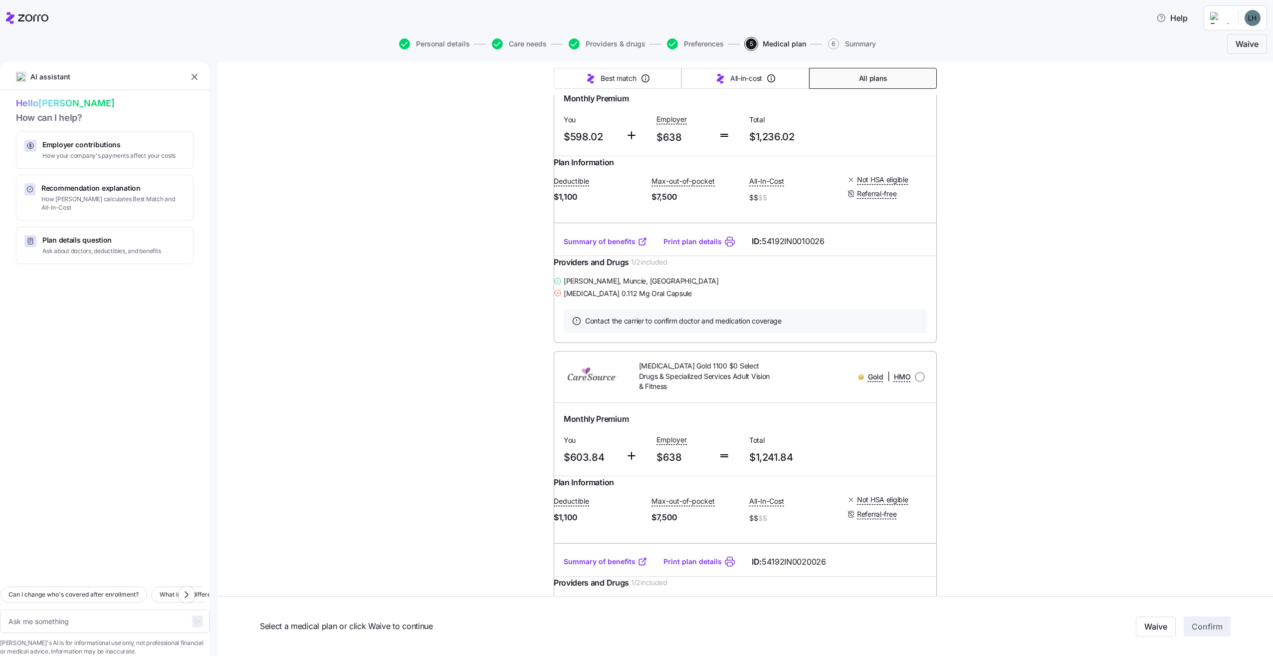
scroll to position [26031, 0]
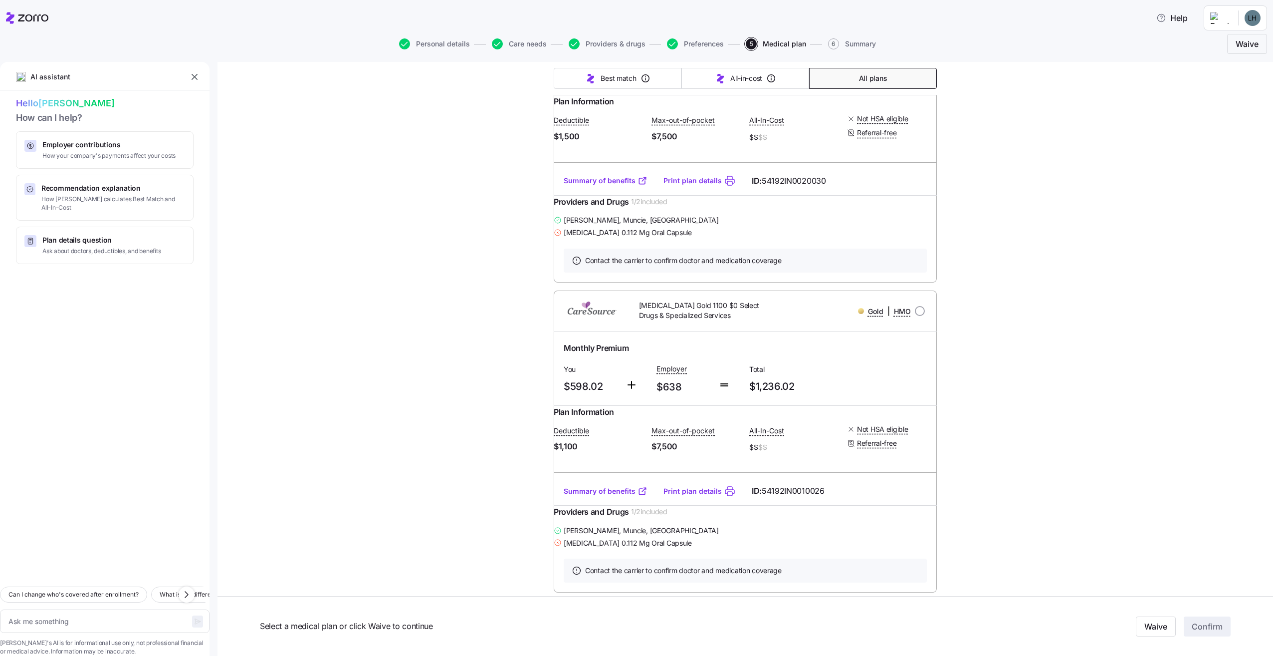
click at [863, 79] on span "All plans" at bounding box center [873, 78] width 28 height 10
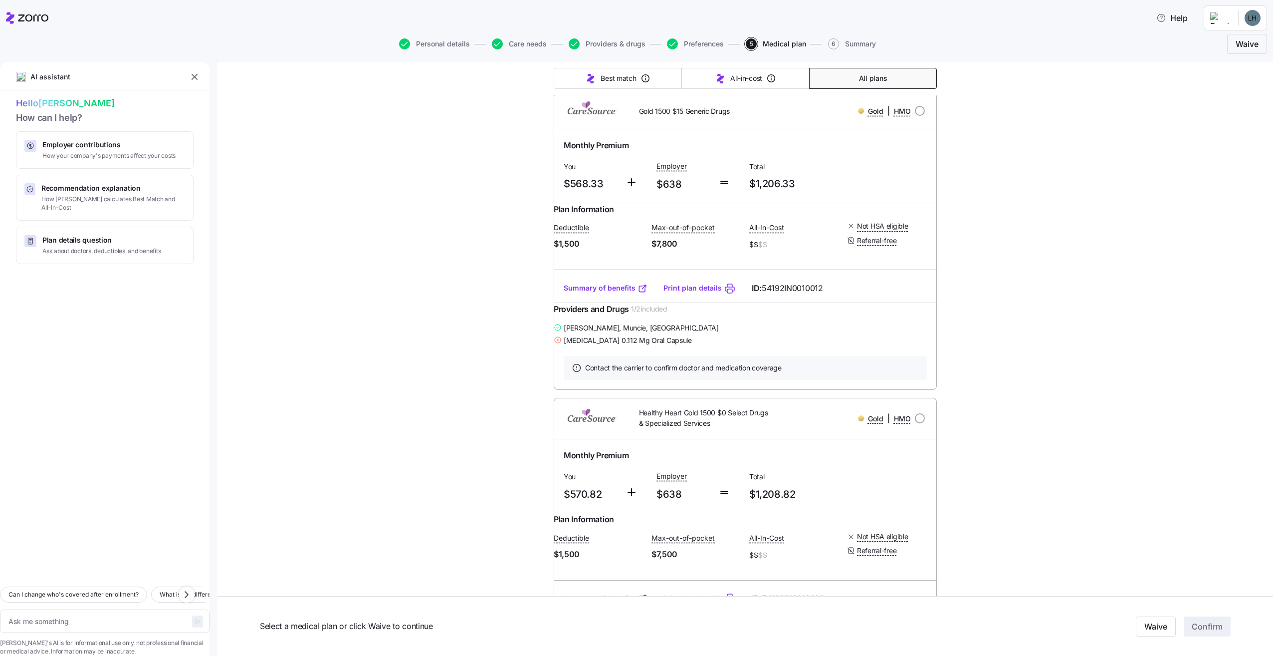
scroll to position [24884, 0]
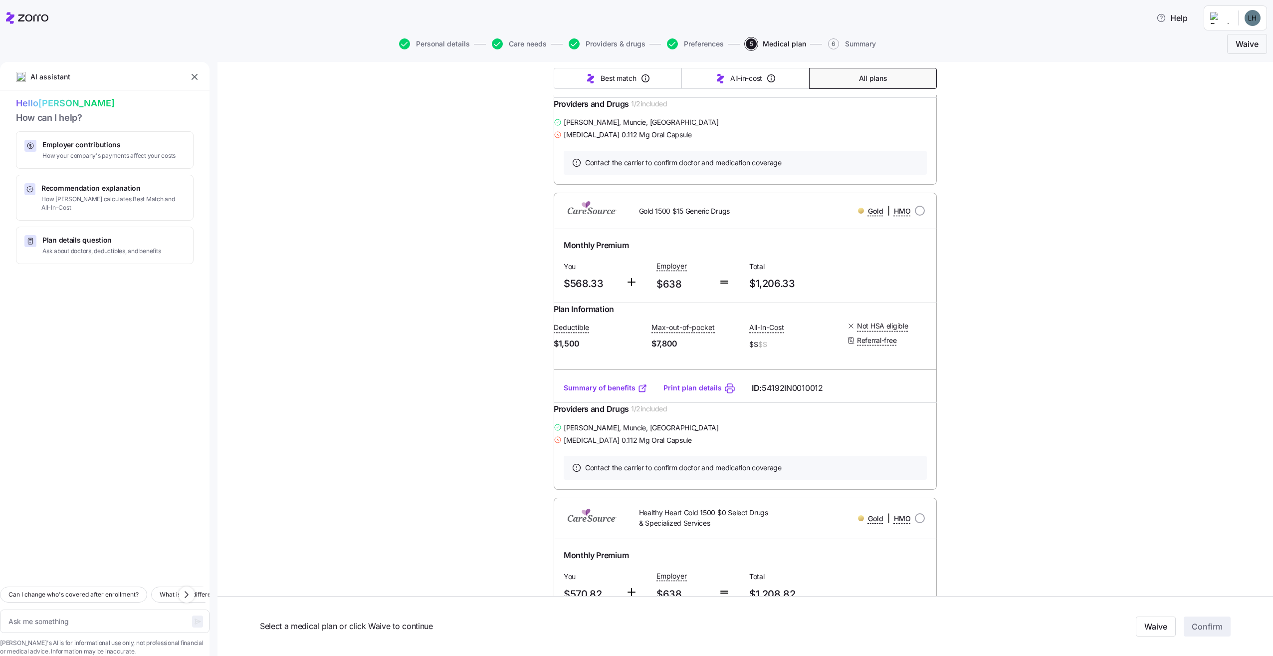
type textarea "x"
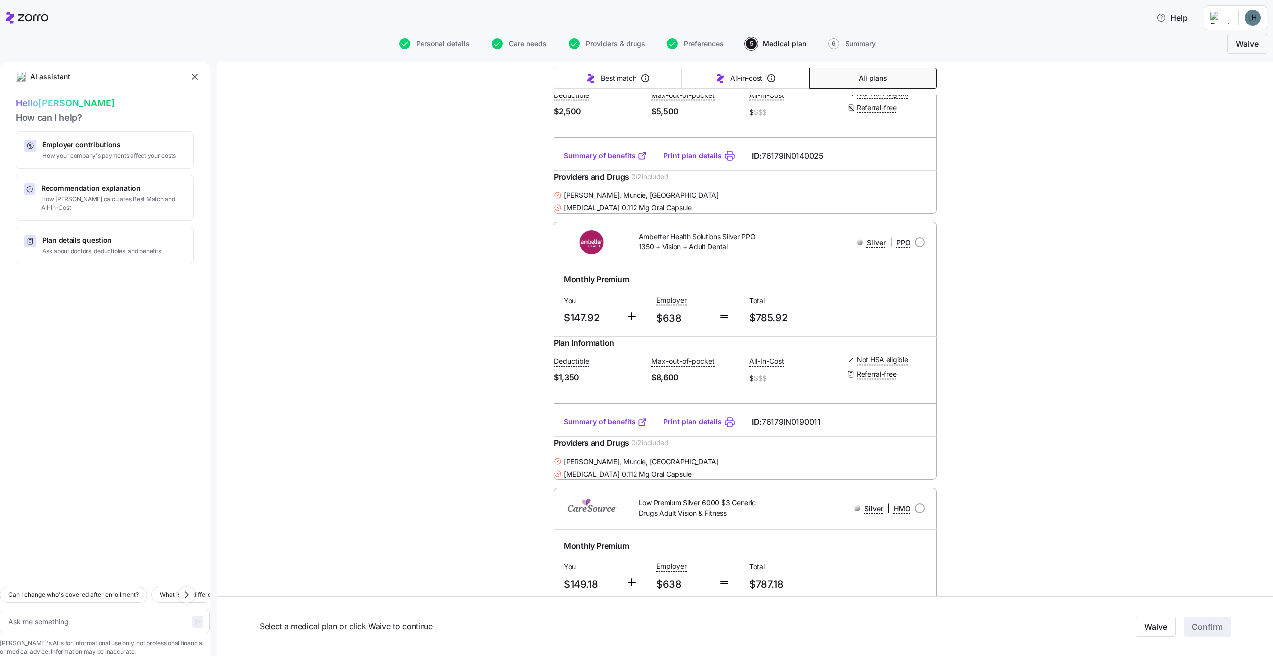
scroll to position [17002, 0]
